Goal: Task Accomplishment & Management: Manage account settings

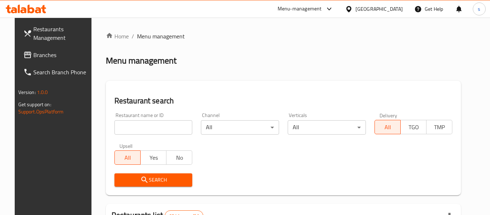
click at [363, 59] on div "Menu management" at bounding box center [283, 60] width 355 height 11
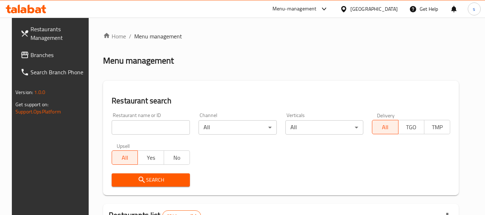
click at [30, 51] on span "Branches" at bounding box center [58, 55] width 57 height 9
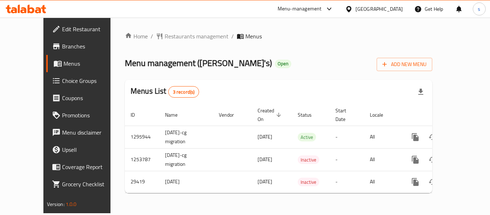
click at [62, 84] on span "Choice Groups" at bounding box center [90, 80] width 57 height 9
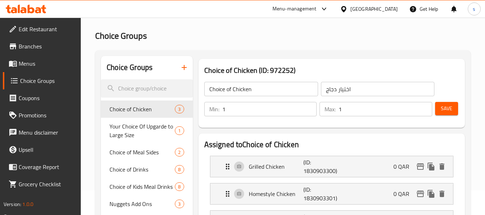
scroll to position [72, 0]
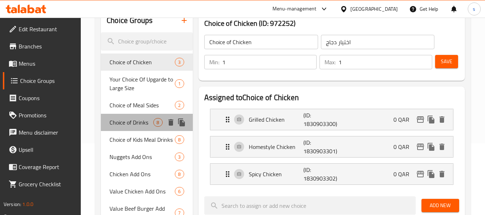
click at [121, 120] on span "Choice of Drinks" at bounding box center [131, 122] width 44 height 9
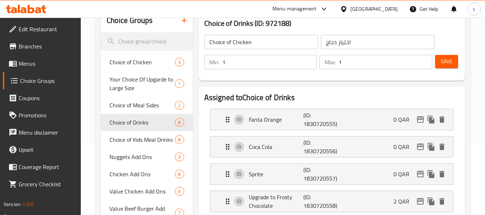
type input "Choice of Drinks"
type input "اختيار المشروبات"
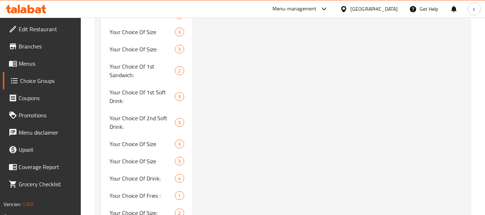
scroll to position [2798, 0]
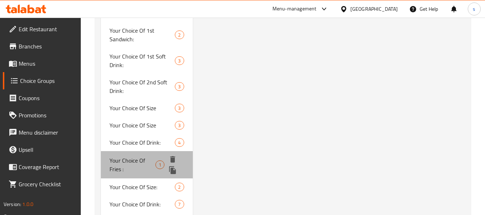
click at [117, 156] on span "Your Choice Of Fries :" at bounding box center [132, 164] width 46 height 17
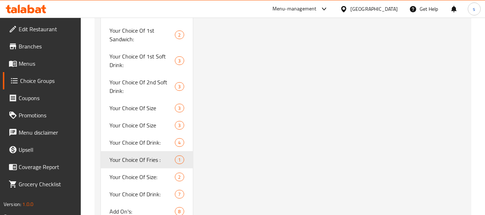
type input "Your Choice Of Fries :"
type input "إختيارك من البطاطا المقلية:"
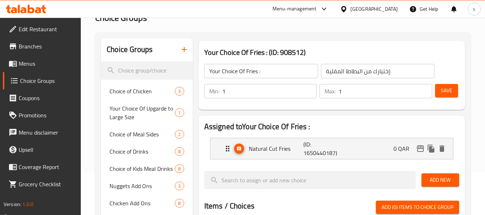
scroll to position [40, 0]
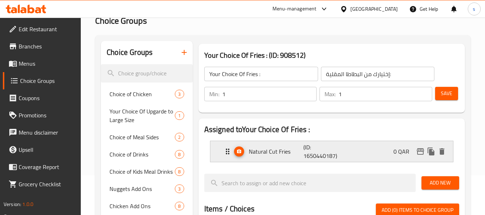
click at [223, 151] on icon "Expand" at bounding box center [227, 151] width 9 height 9
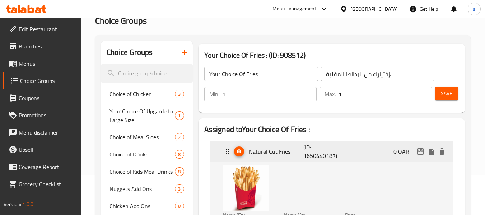
scroll to position [76, 0]
